Goal: Task Accomplishment & Management: Manage account settings

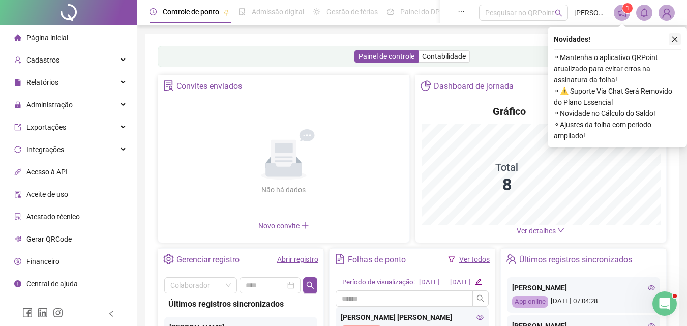
click at [677, 38] on icon "close" at bounding box center [675, 39] width 7 height 7
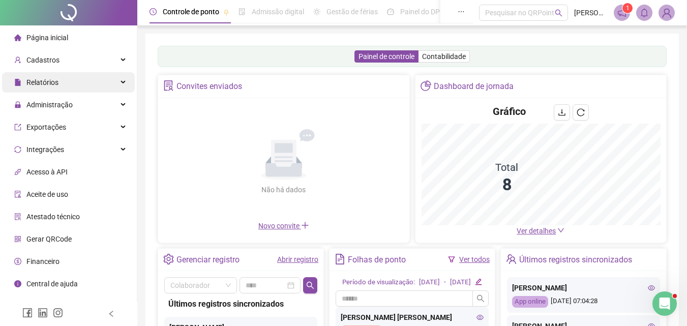
click at [66, 64] on div "Cadastros" at bounding box center [68, 60] width 133 height 20
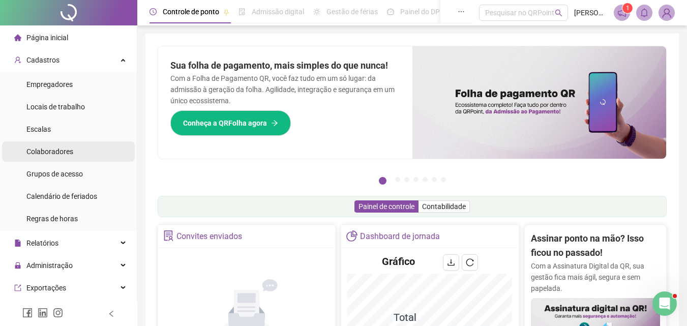
click at [56, 154] on span "Colaboradores" at bounding box center [49, 152] width 47 height 8
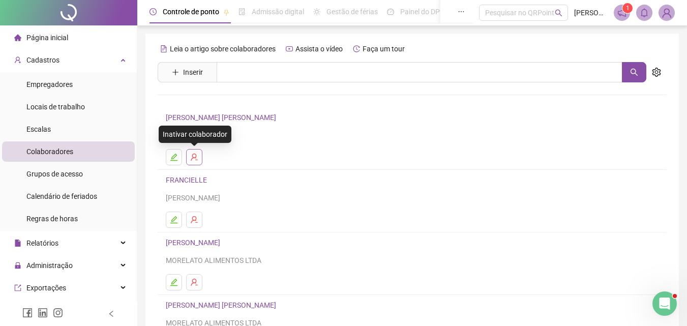
click at [198, 159] on icon "user-delete" at bounding box center [194, 157] width 8 height 8
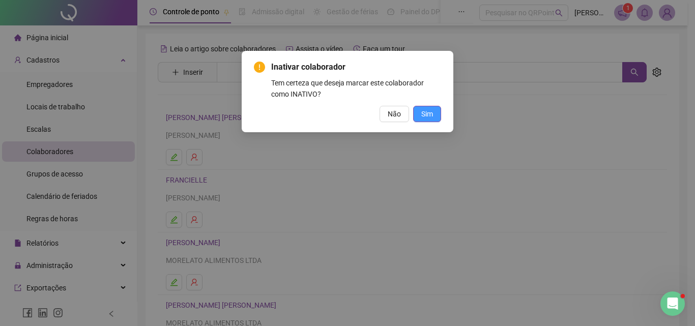
click at [428, 114] on span "Sim" at bounding box center [427, 113] width 12 height 11
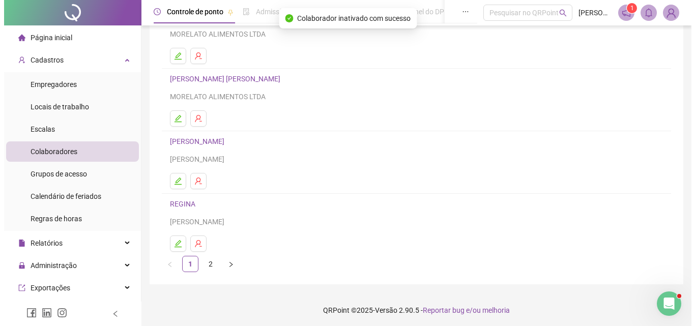
scroll to position [166, 0]
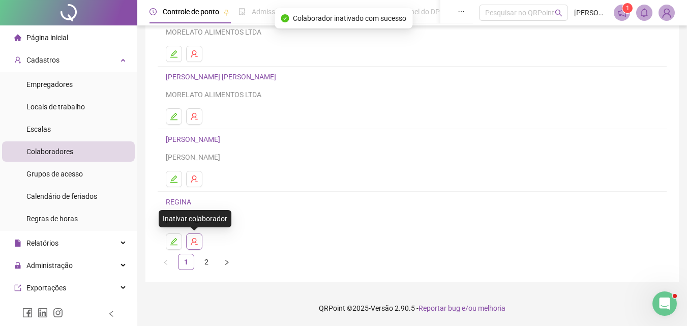
click at [197, 241] on icon "user-delete" at bounding box center [194, 242] width 8 height 8
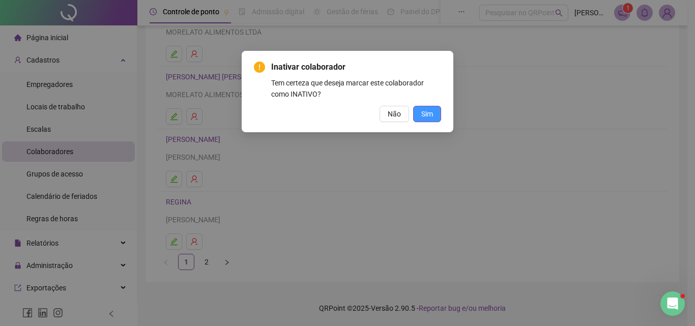
click at [432, 114] on span "Sim" at bounding box center [427, 113] width 12 height 11
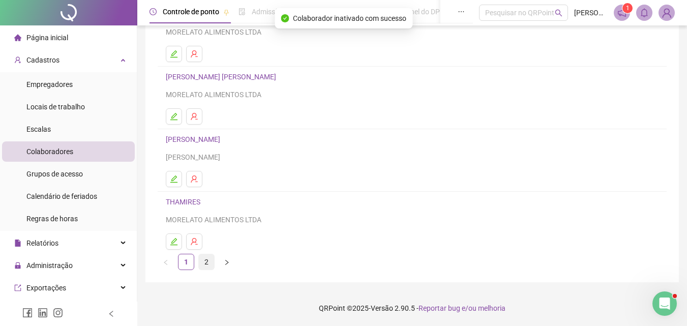
click at [202, 263] on link "2" at bounding box center [206, 261] width 15 height 15
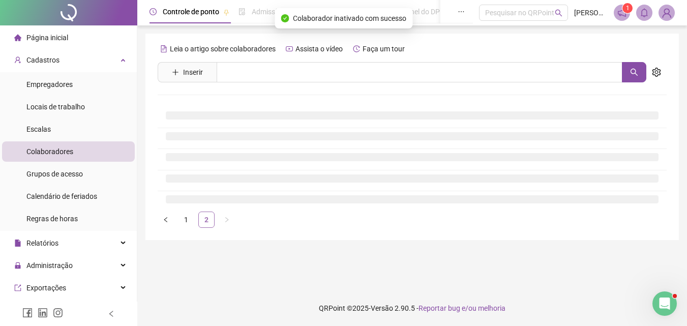
scroll to position [0, 0]
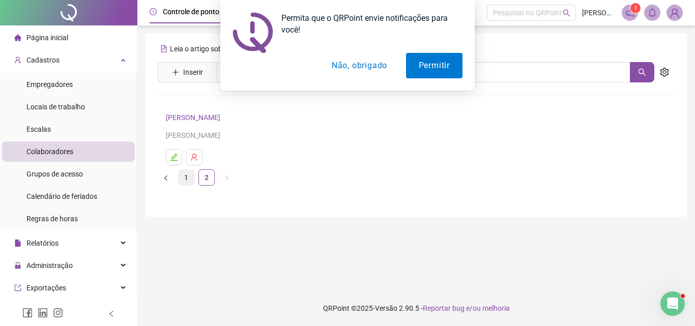
click at [190, 177] on link "1" at bounding box center [186, 177] width 15 height 15
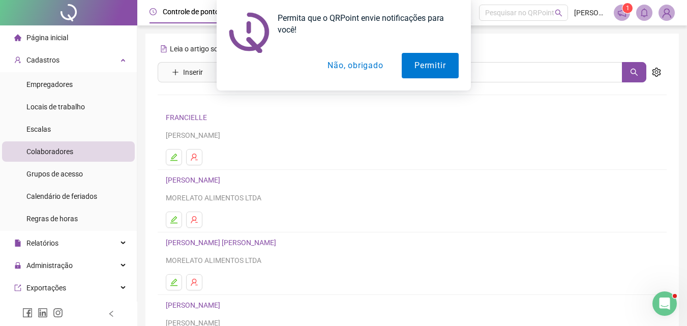
click at [369, 73] on button "Não, obrigado" at bounding box center [355, 65] width 81 height 25
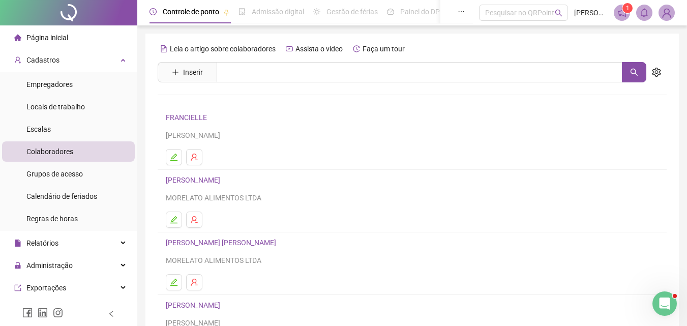
click at [65, 40] on span "Página inicial" at bounding box center [47, 38] width 42 height 8
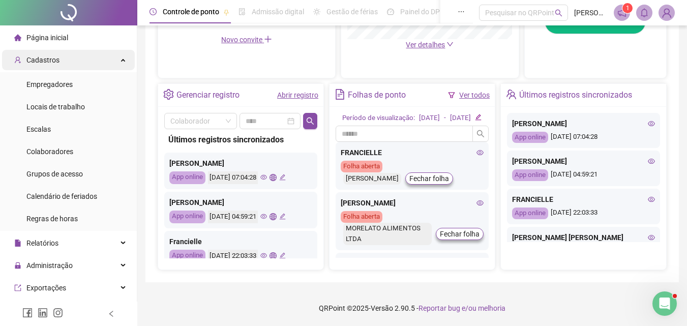
click at [80, 59] on div "Cadastros" at bounding box center [68, 60] width 133 height 20
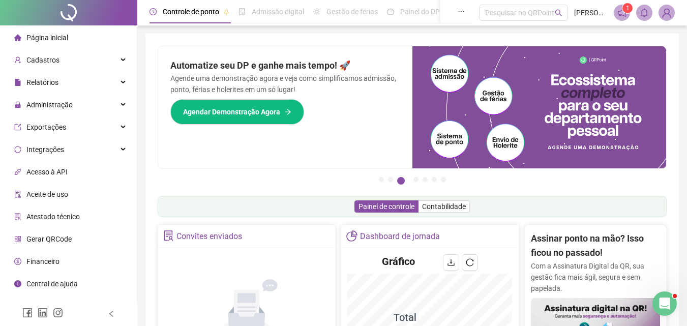
click at [77, 44] on li "Página inicial" at bounding box center [68, 37] width 133 height 20
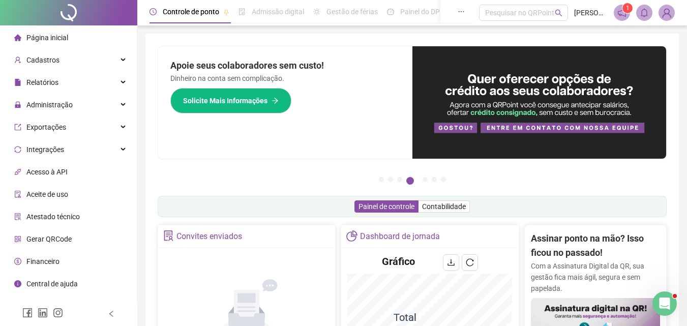
click at [54, 34] on span "Página inicial" at bounding box center [47, 38] width 42 height 8
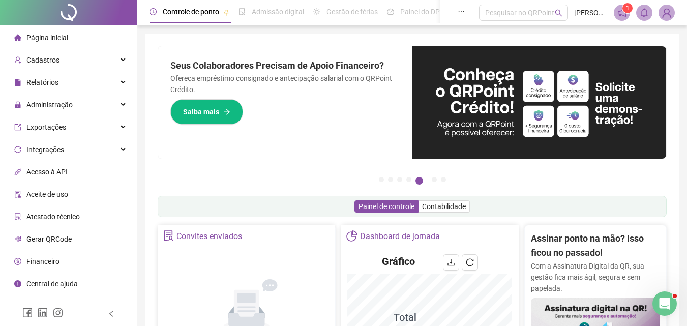
click at [623, 13] on icon "notification" at bounding box center [622, 12] width 9 height 9
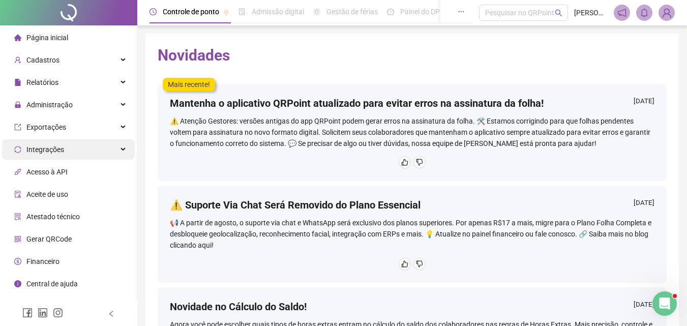
click at [119, 153] on div "Integrações" at bounding box center [68, 149] width 133 height 20
click at [120, 153] on div "Integrações" at bounding box center [68, 149] width 133 height 20
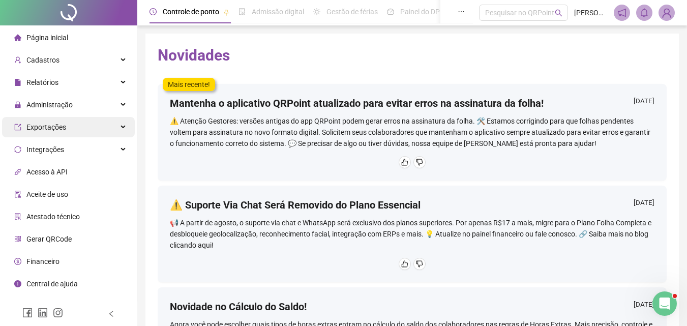
click at [80, 127] on div "Exportações" at bounding box center [68, 127] width 133 height 20
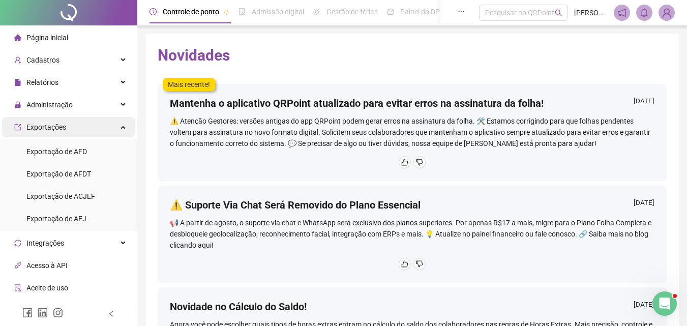
click at [80, 127] on div "Exportações" at bounding box center [68, 127] width 133 height 20
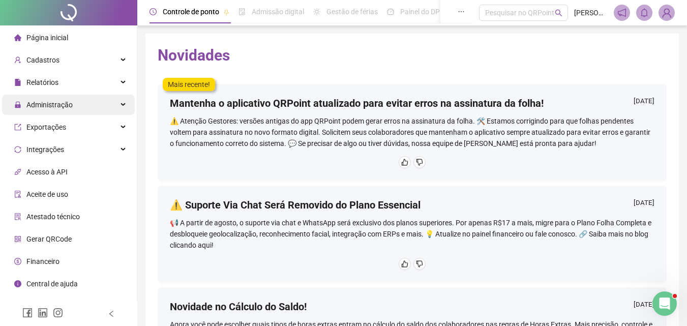
click at [78, 107] on div "Administração" at bounding box center [68, 105] width 133 height 20
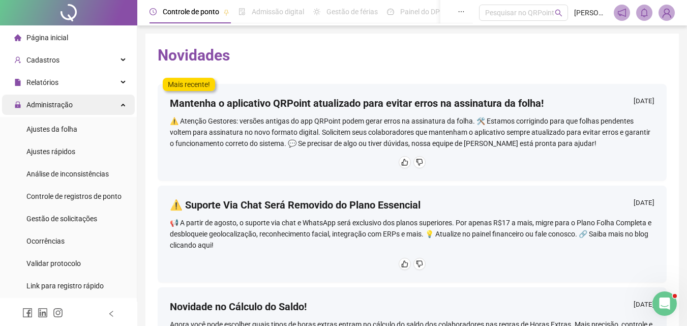
click at [78, 107] on div "Administração" at bounding box center [68, 105] width 133 height 20
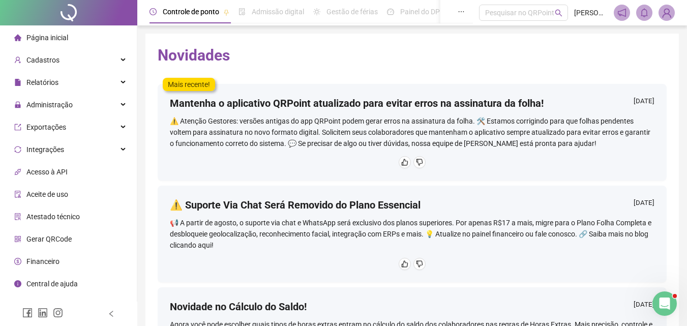
click at [62, 35] on span "Página inicial" at bounding box center [47, 38] width 42 height 8
